Goal: Task Accomplishment & Management: Manage account settings

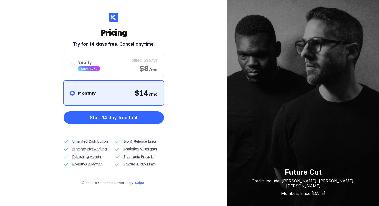
click at [331, 67] on div "Future Cut Credits include: Lily Allen, Ed Sheeran, Dizzee Rascal Members since…" at bounding box center [303, 103] width 152 height 206
